Goal: Entertainment & Leisure: Consume media (video, audio)

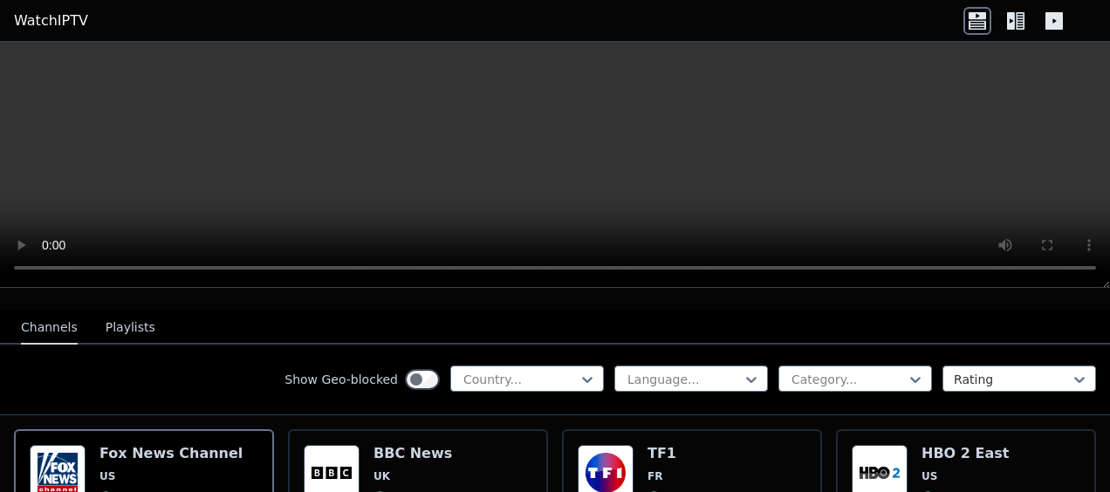
scroll to position [262, 0]
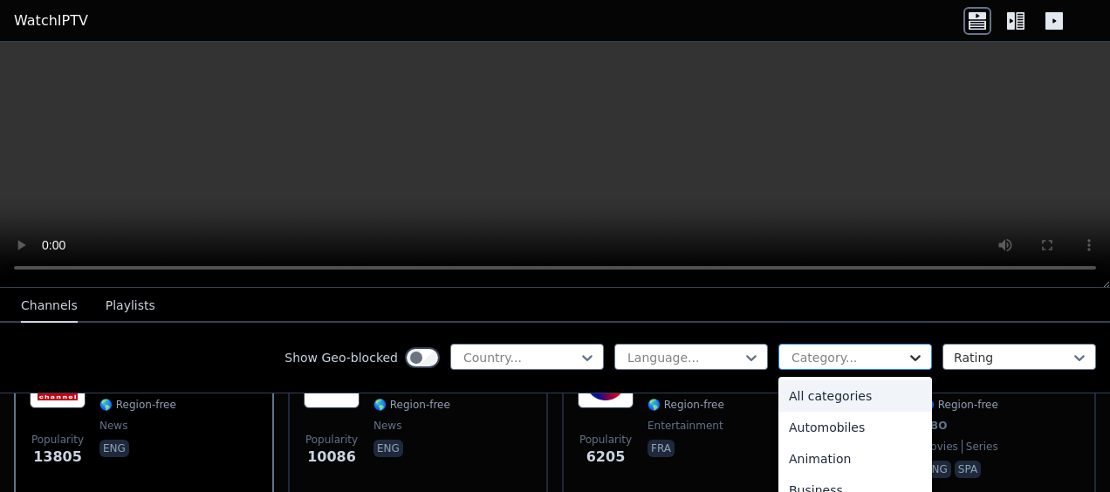
click at [906, 361] on icon at bounding box center [914, 357] width 17 height 17
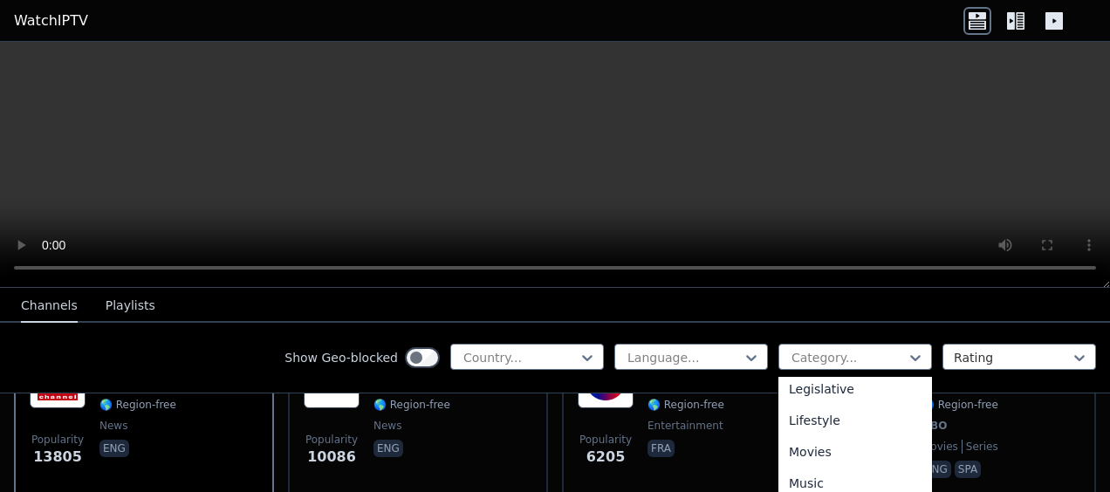
scroll to position [436, 0]
click at [799, 461] on div "Music" at bounding box center [855, 462] width 154 height 31
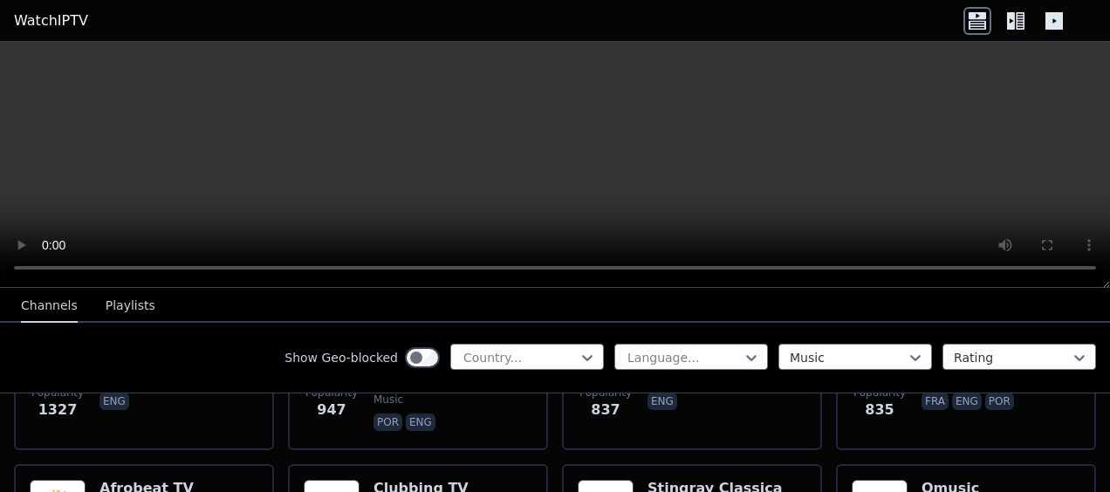
scroll to position [349, 0]
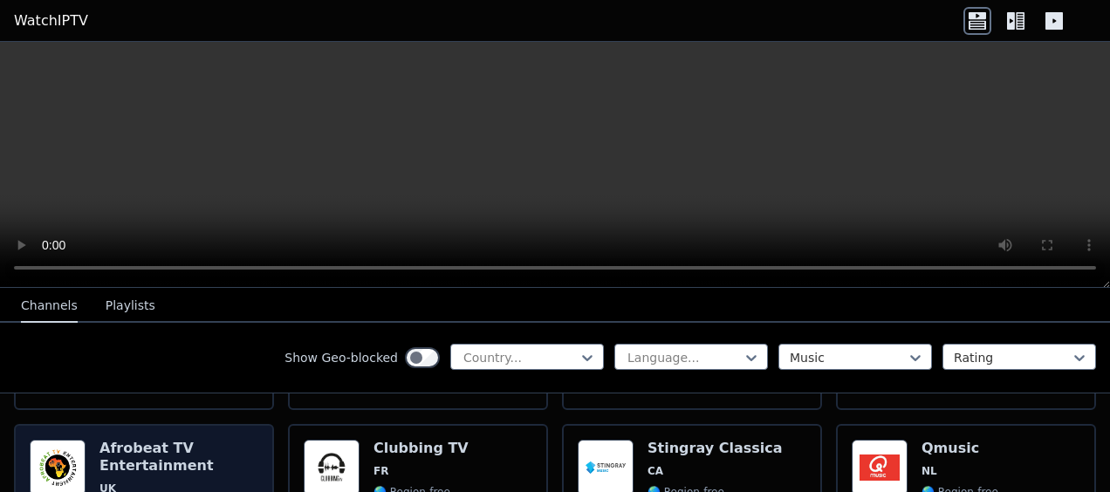
click at [171, 449] on h6 "Afrobeat TV Entertainment" at bounding box center [178, 457] width 159 height 35
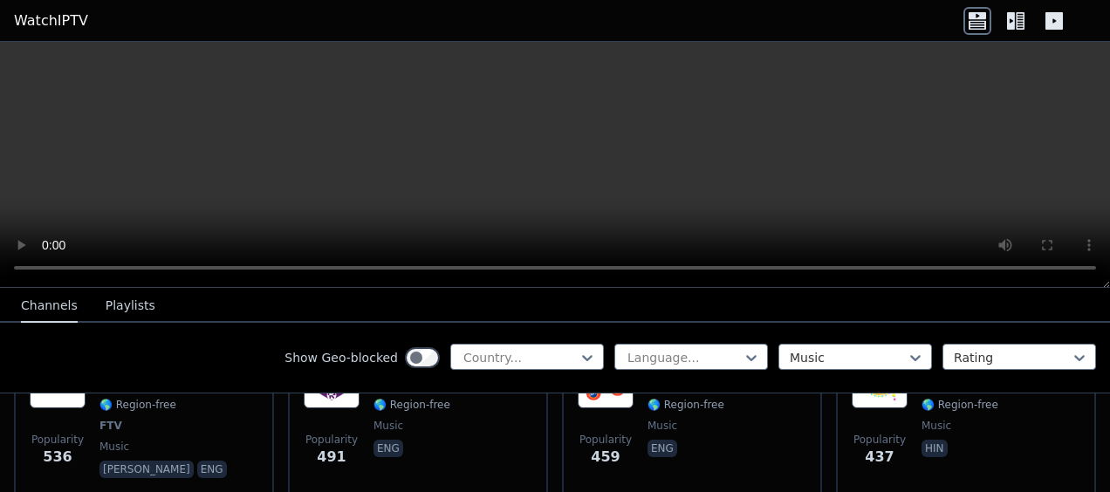
scroll to position [698, 0]
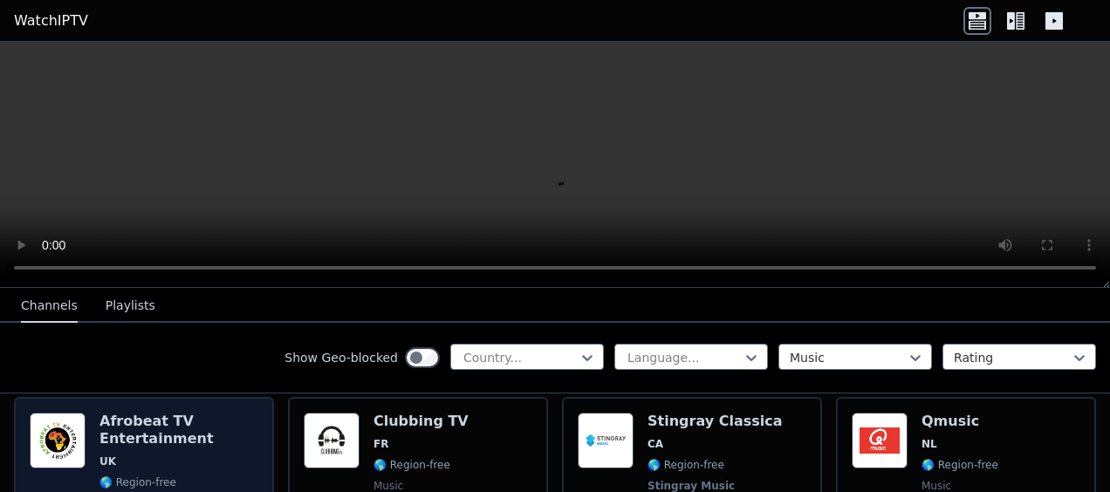
scroll to position [349, 0]
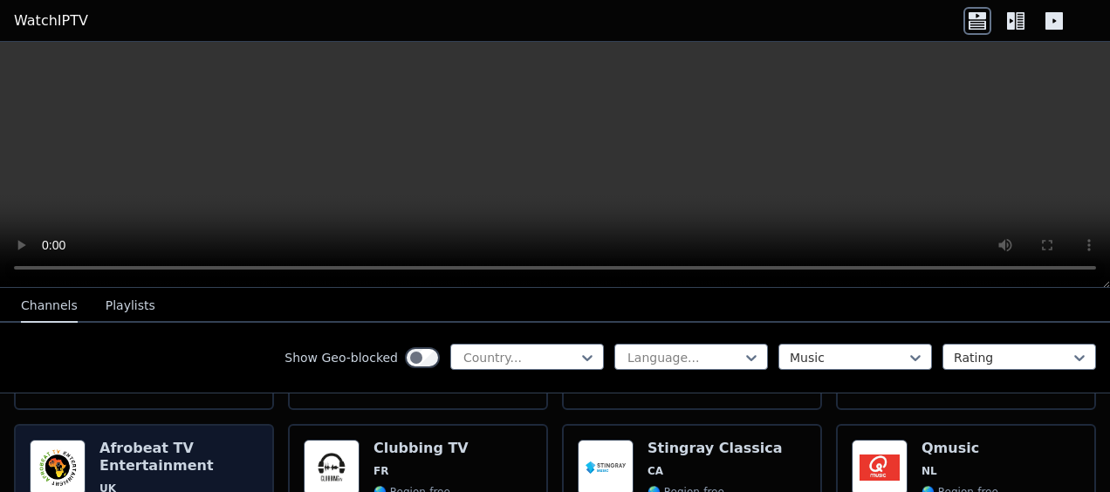
click at [127, 440] on h6 "Afrobeat TV Entertainment" at bounding box center [178, 457] width 159 height 35
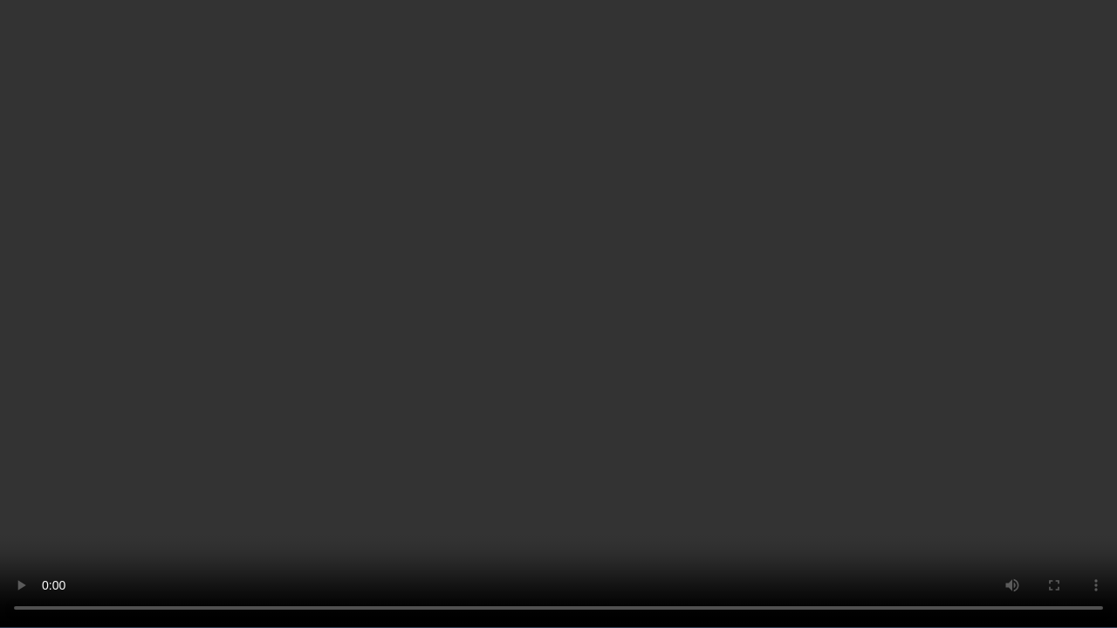
click at [762, 151] on video at bounding box center [558, 314] width 1117 height 628
click at [1001, 408] on video at bounding box center [558, 314] width 1117 height 628
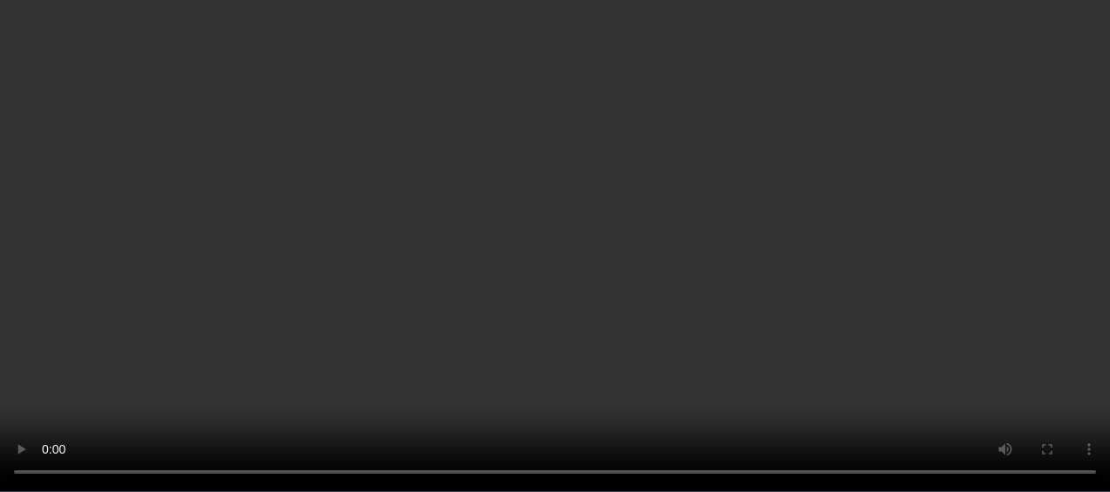
scroll to position [698, 0]
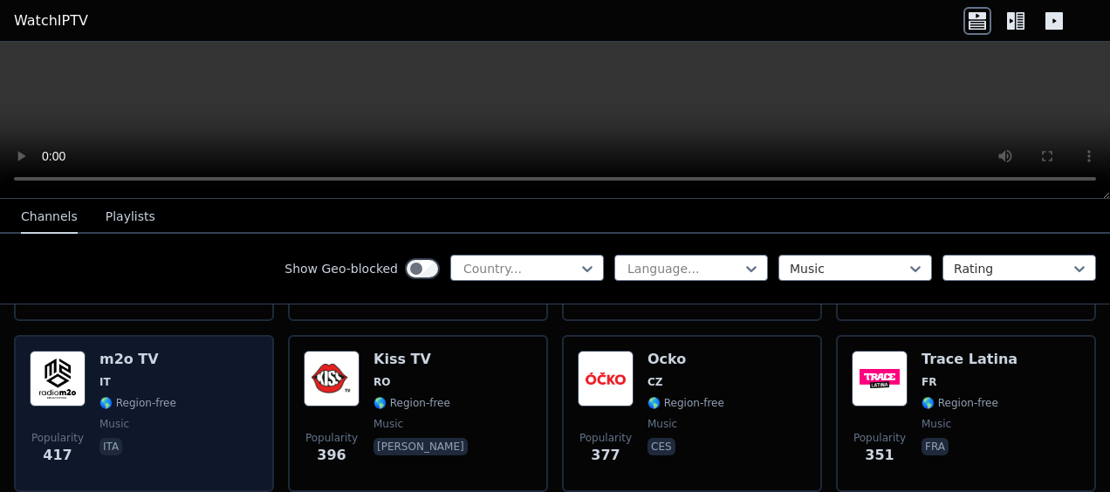
click at [127, 375] on span "IT" at bounding box center [137, 382] width 77 height 14
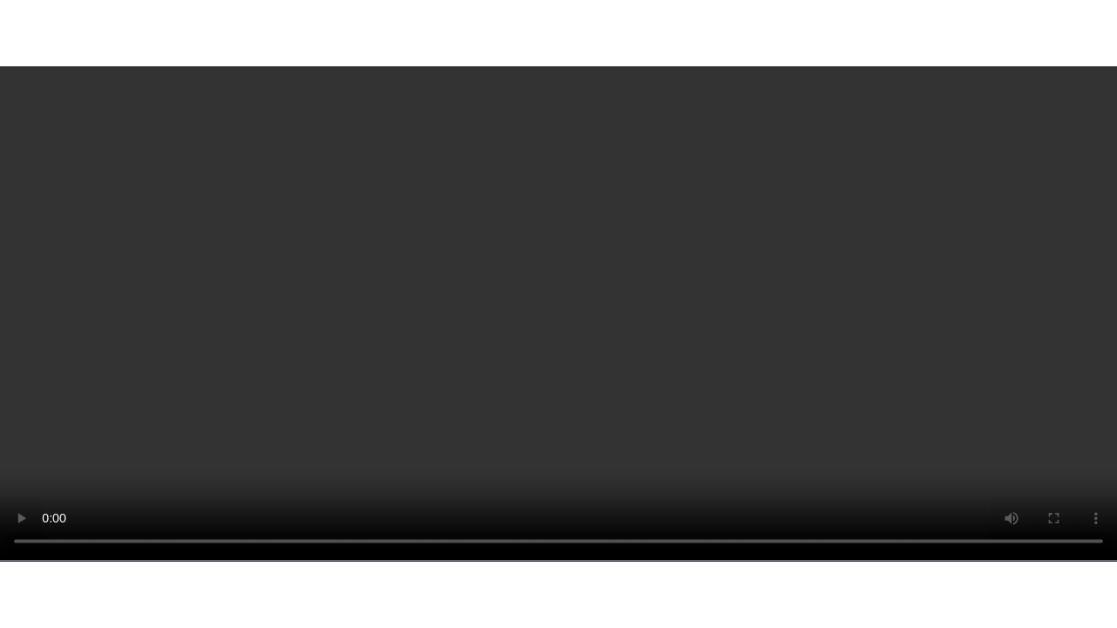
scroll to position [611, 0]
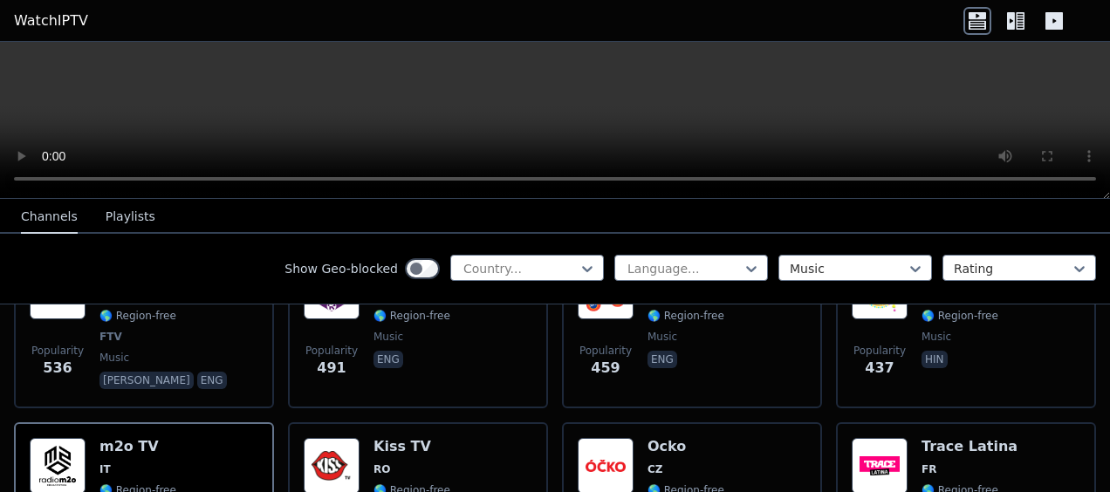
click at [361, 113] on video at bounding box center [555, 120] width 1110 height 157
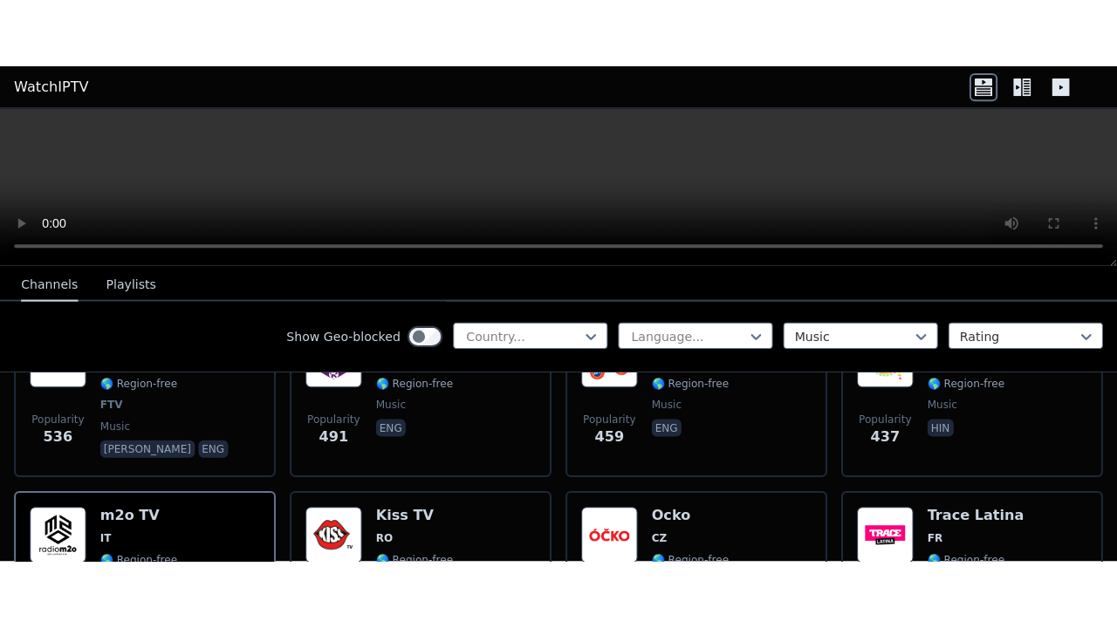
scroll to position [436, 0]
